Goal: Information Seeking & Learning: Learn about a topic

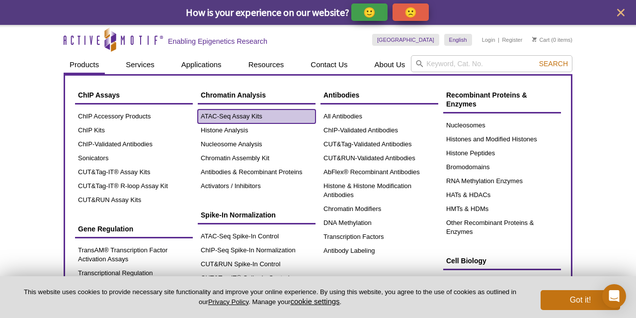
click at [239, 114] on link "ATAC-Seq Assay Kits" at bounding box center [257, 116] width 118 height 14
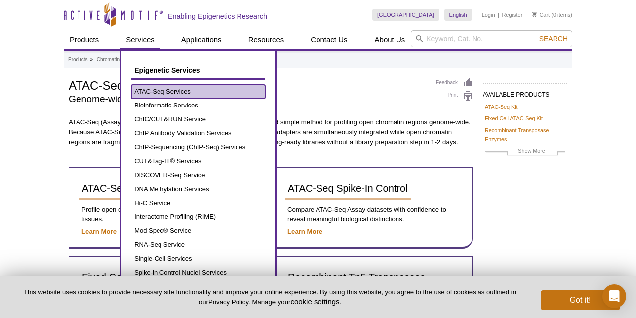
click at [163, 93] on link "ATAC-Seq Services" at bounding box center [198, 91] width 134 height 14
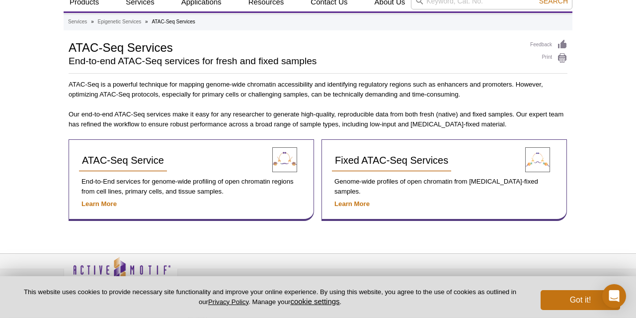
scroll to position [39, 0]
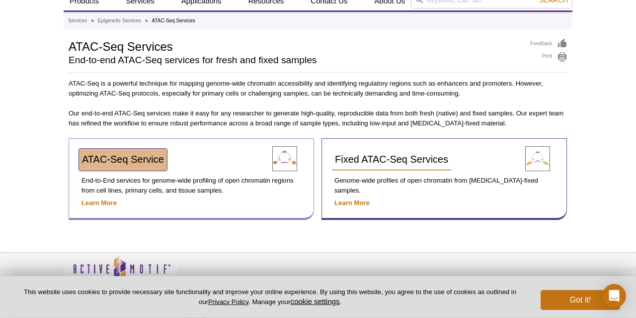
click at [141, 156] on span "ATAC-Seq Service" at bounding box center [123, 159] width 82 height 11
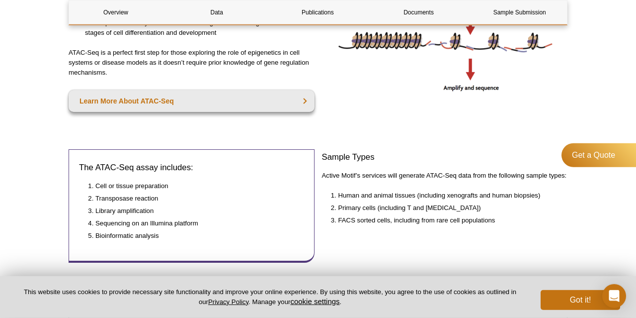
scroll to position [366, 0]
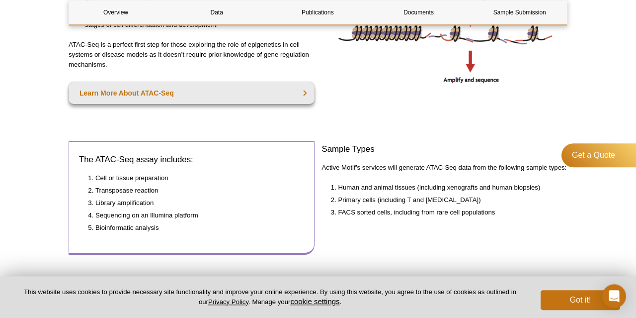
click at [303, 200] on div "The ATAC-Seq assay includes: Cell or tissue preparation Transposase reaction Li…" at bounding box center [192, 197] width 246 height 113
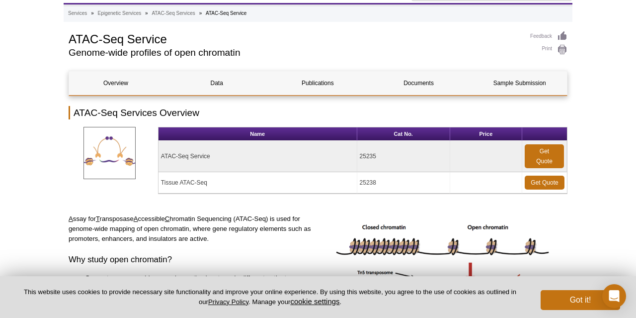
scroll to position [0, 0]
